Goal: Task Accomplishment & Management: Use online tool/utility

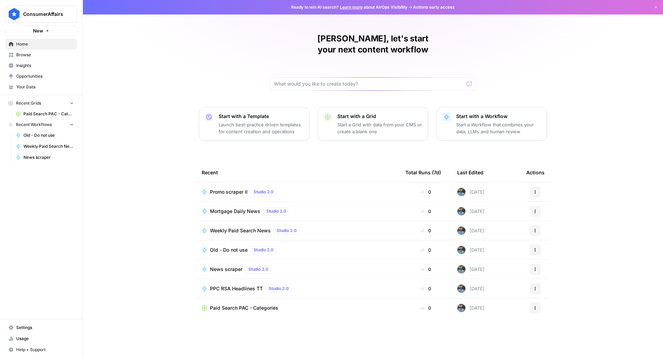
click at [231, 188] on span "Promo scraper II" at bounding box center [229, 191] width 38 height 7
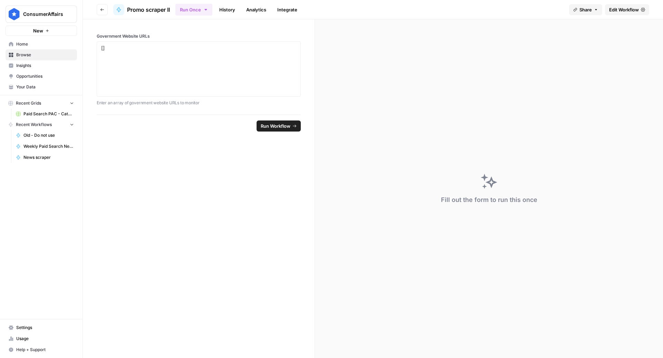
click at [620, 14] on link "Edit Workflow" at bounding box center [627, 9] width 44 height 11
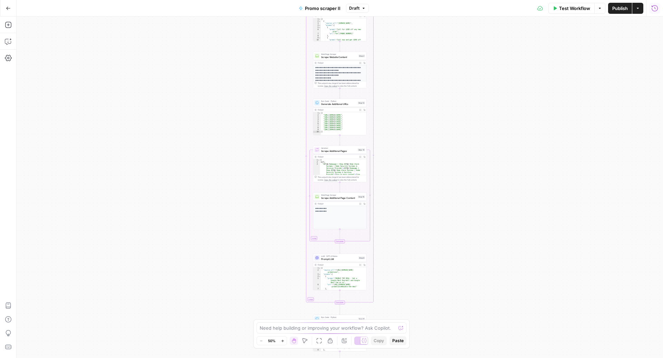
click at [655, 12] on button "Run History" at bounding box center [654, 8] width 11 height 11
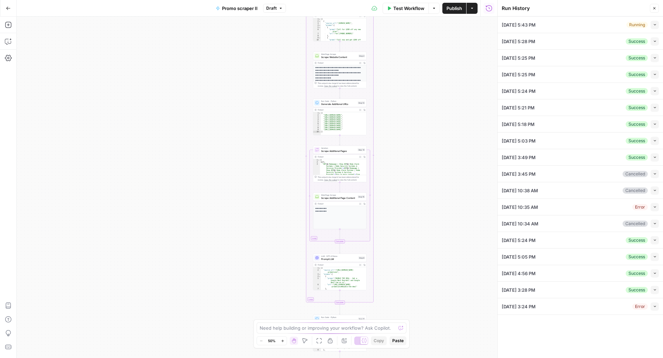
click at [653, 25] on icon "button" at bounding box center [655, 25] width 4 height 4
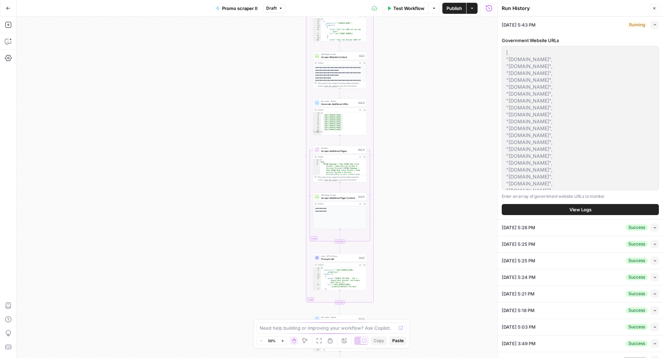
click at [599, 207] on button "View Logs" at bounding box center [580, 209] width 157 height 11
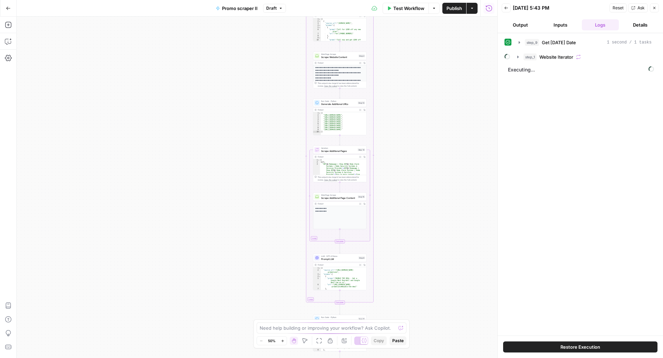
click at [641, 26] on button "Details" at bounding box center [639, 24] width 37 height 11
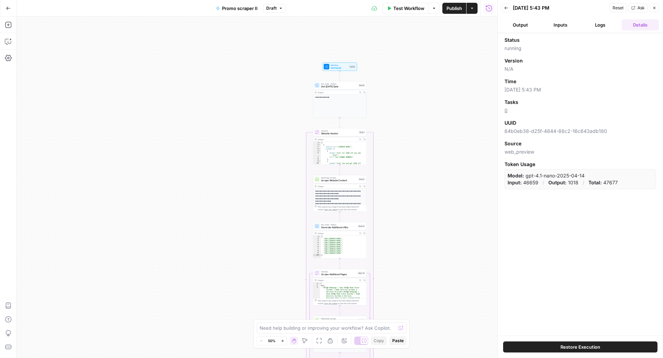
click at [601, 25] on button "Logs" at bounding box center [600, 24] width 37 height 11
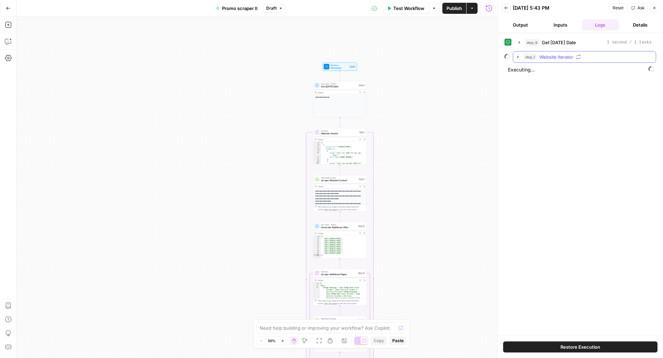
click at [563, 55] on span "Website Iterator" at bounding box center [556, 57] width 34 height 7
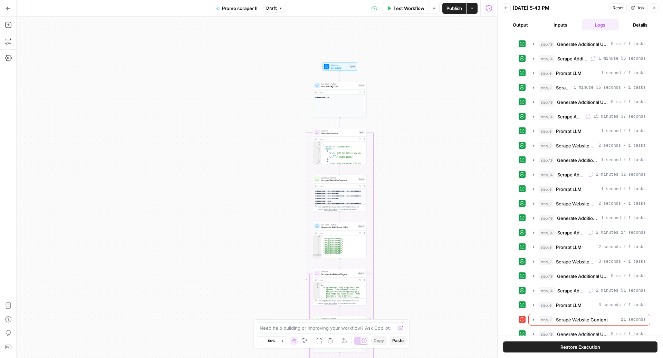
scroll to position [644, 0]
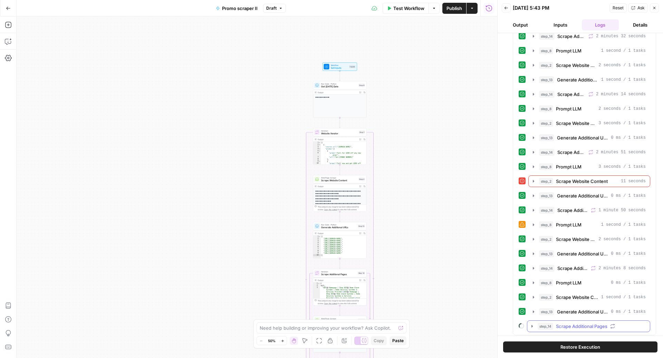
click at [573, 323] on span "Scrape Additional Pages" at bounding box center [581, 326] width 51 height 7
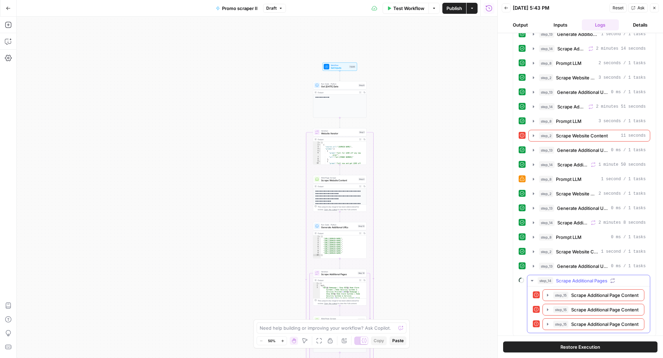
click at [570, 275] on button "step_14 Scrape Additional Pages" at bounding box center [588, 280] width 123 height 11
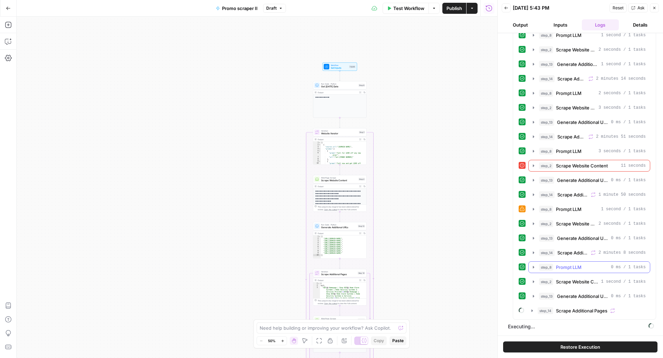
scroll to position [644, 0]
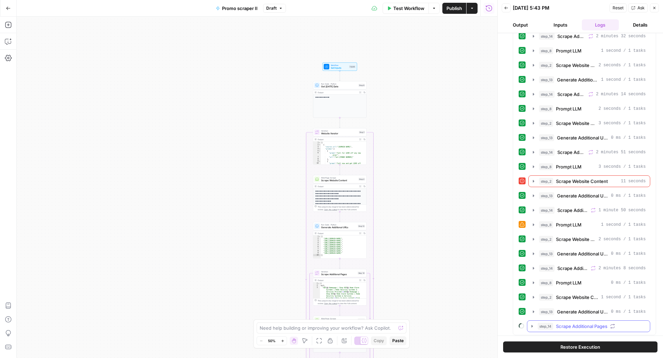
click at [576, 323] on span "Scrape Additional Pages" at bounding box center [581, 326] width 51 height 7
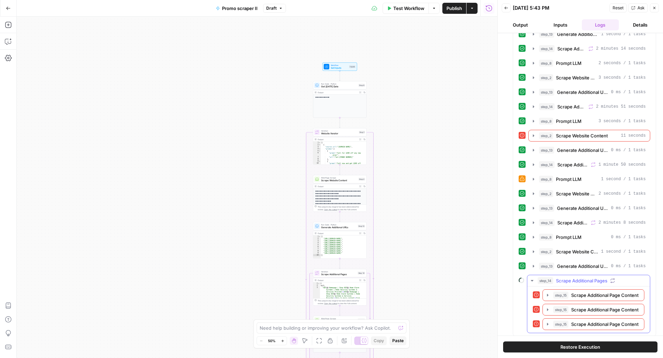
click at [563, 277] on span "Scrape Additional Pages" at bounding box center [581, 280] width 51 height 7
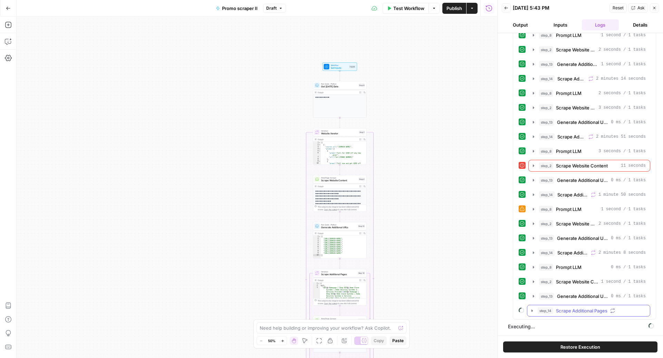
scroll to position [644, 0]
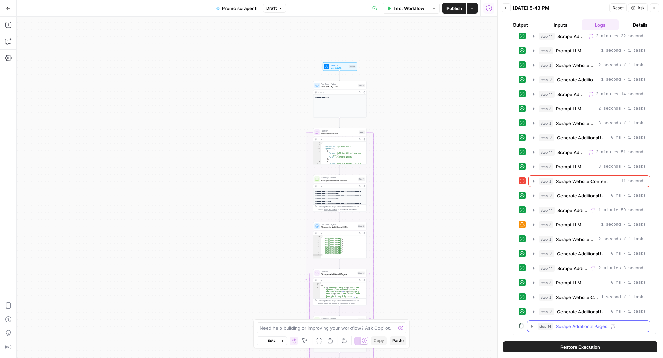
click at [570, 323] on span "Scrape Additional Pages" at bounding box center [581, 326] width 51 height 7
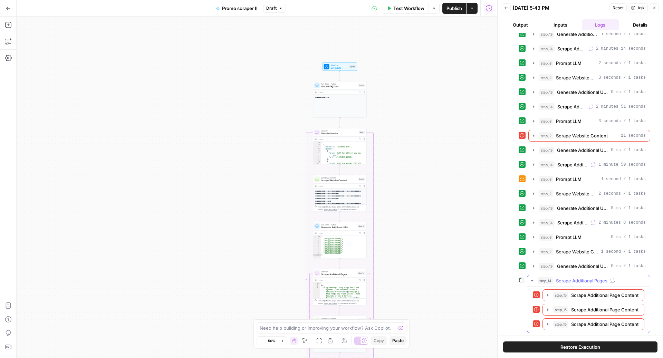
click at [567, 277] on span "Scrape Additional Pages" at bounding box center [581, 280] width 51 height 7
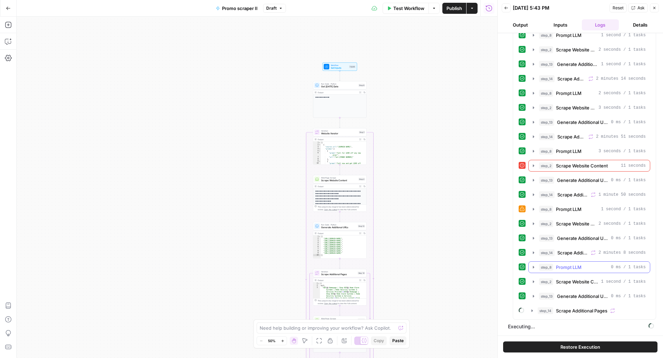
scroll to position [644, 0]
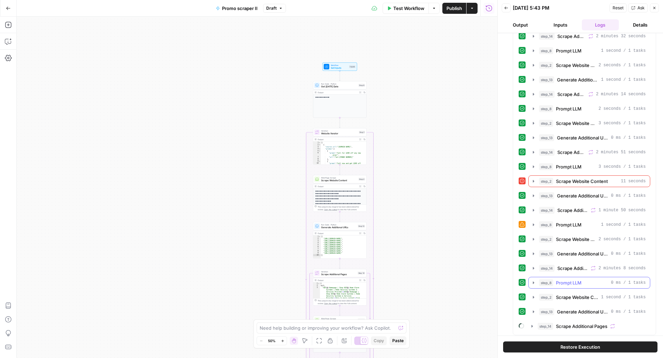
click at [556, 279] on span "Prompt LLM" at bounding box center [569, 282] width 26 height 7
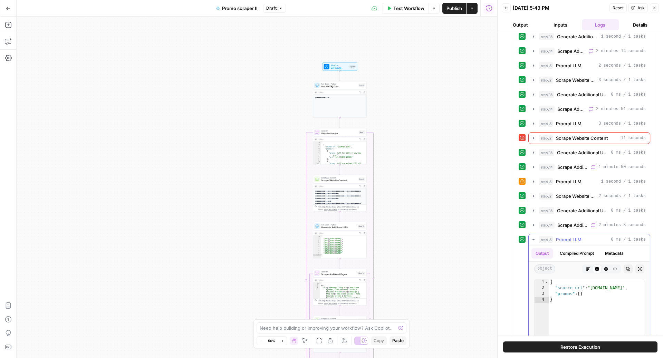
scroll to position [694, 0]
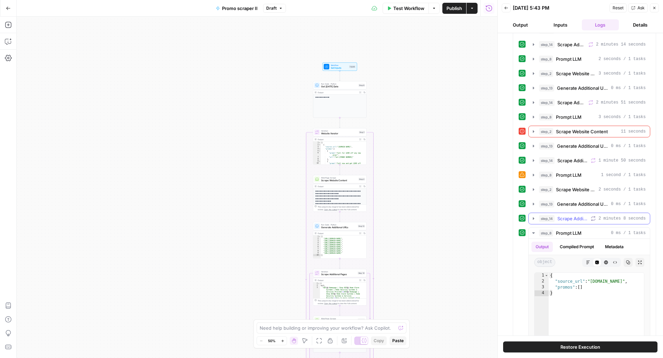
click at [562, 215] on span "Scrape Additional Pages" at bounding box center [572, 218] width 31 height 7
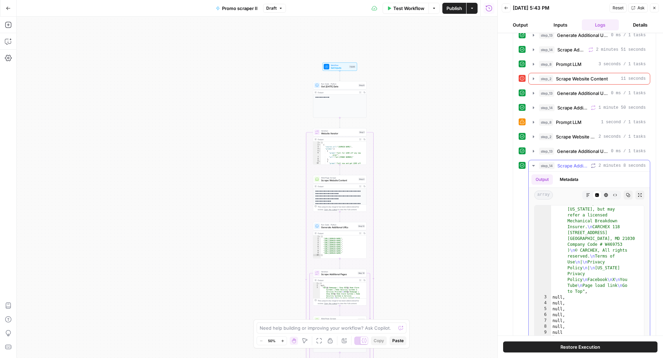
scroll to position [586, 0]
click at [567, 162] on span "Scrape Additional Pages" at bounding box center [572, 165] width 31 height 7
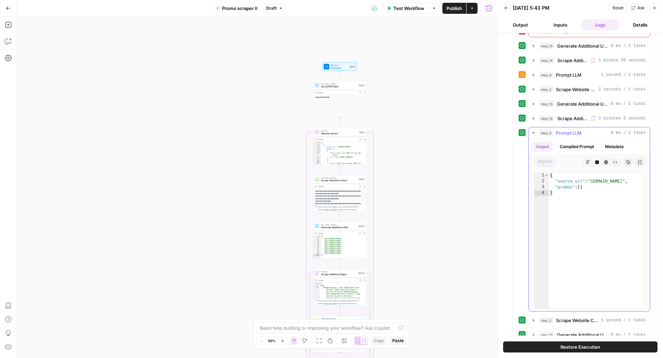
scroll to position [817, 0]
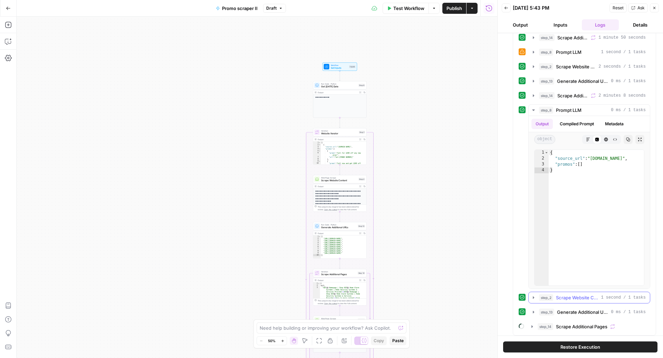
click at [572, 294] on span "Scrape Website Content" at bounding box center [577, 297] width 42 height 7
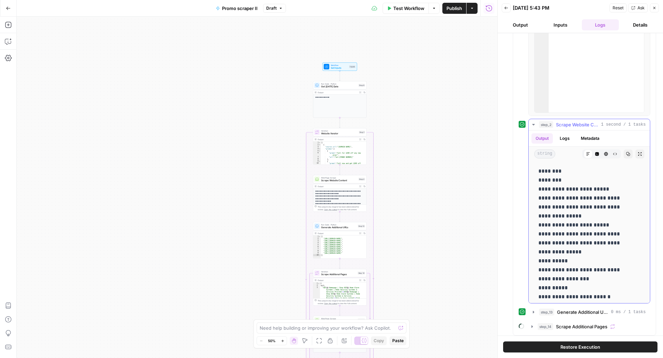
scroll to position [66, 0]
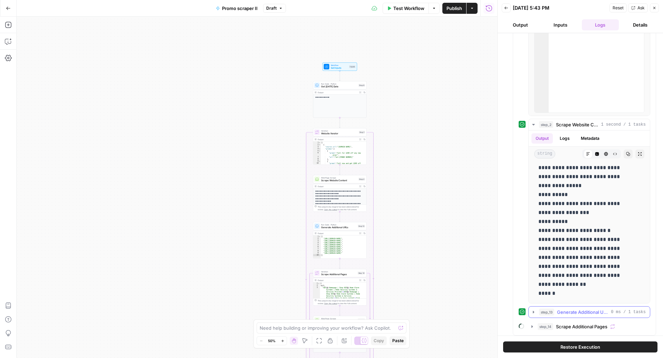
click at [562, 309] on span "Generate Additional URLs" at bounding box center [582, 312] width 51 height 7
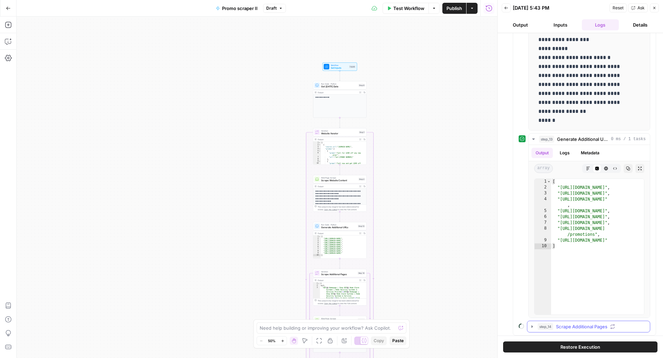
click at [575, 323] on span "Scrape Additional Pages" at bounding box center [581, 326] width 51 height 7
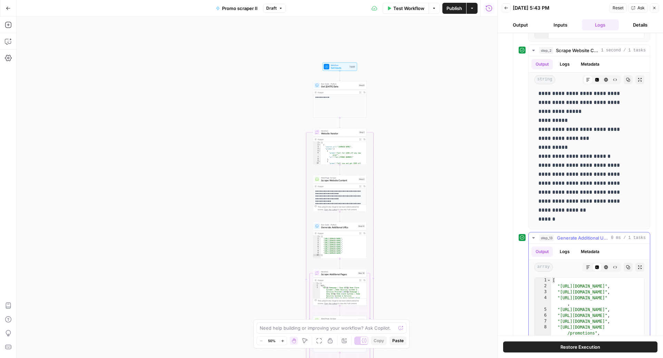
scroll to position [1063, 0]
click at [563, 235] on span "Generate Additional URLs" at bounding box center [582, 238] width 51 height 7
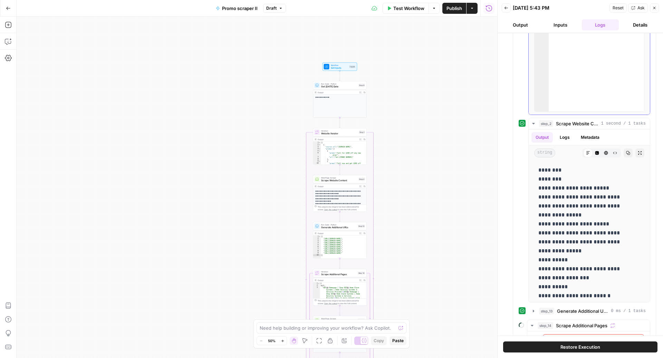
scroll to position [1078, 0]
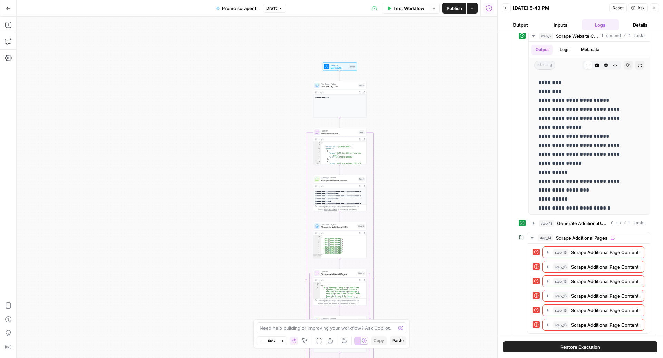
click at [639, 24] on button "Details" at bounding box center [639, 24] width 37 height 11
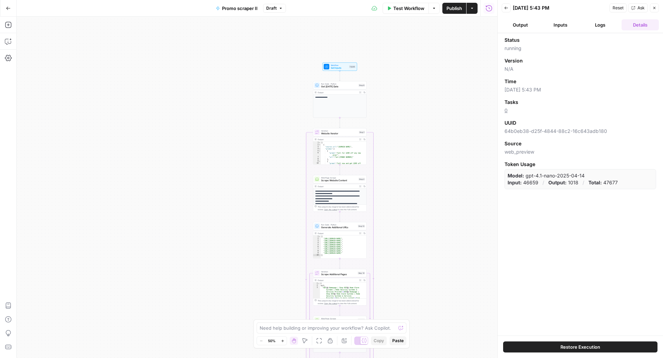
scroll to position [0, 0]
click at [595, 26] on button "Logs" at bounding box center [600, 24] width 37 height 11
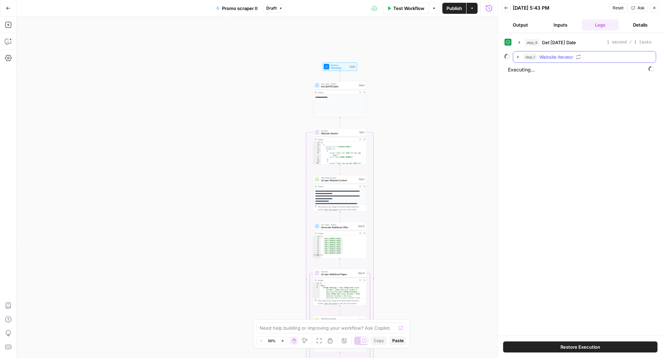
click at [552, 56] on span "Website Iterator" at bounding box center [556, 57] width 34 height 7
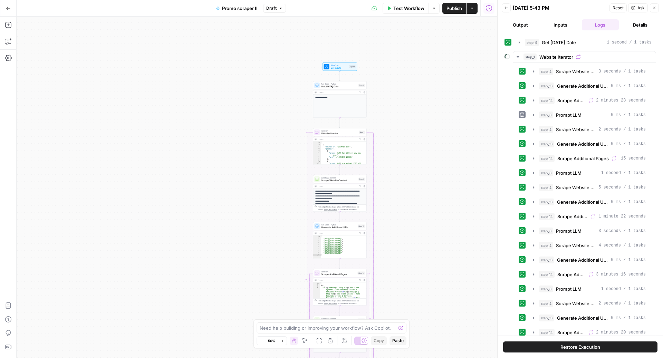
click at [560, 21] on button "Inputs" at bounding box center [560, 24] width 37 height 11
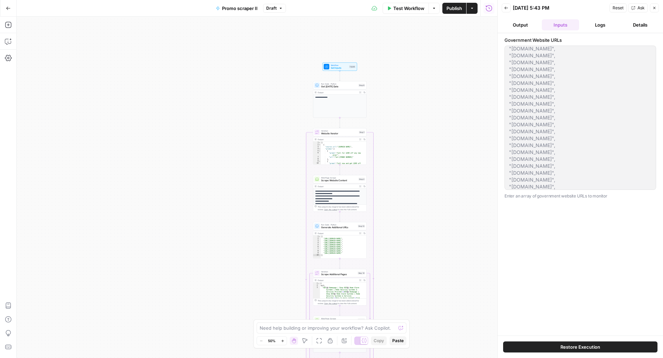
scroll to position [193, 0]
click at [599, 26] on button "Logs" at bounding box center [600, 24] width 37 height 11
